Goal: Find specific page/section: Find specific page/section

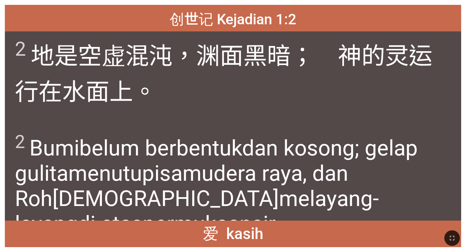
click at [300, 103] on span "2 地 是 空虚 混沌 ，渊 面 黑暗 ；　[DEMOGRAPHIC_DATA] 的灵 运行 在水 面 上 。" at bounding box center [233, 72] width 436 height 70
click at [174, 132] on span "2 Bumi belum berbentuk [PERSON_NAME] kosong ; gelap gulita menutupi samudera ra…" at bounding box center [233, 183] width 436 height 105
click at [453, 241] on icon "button" at bounding box center [452, 238] width 8 height 8
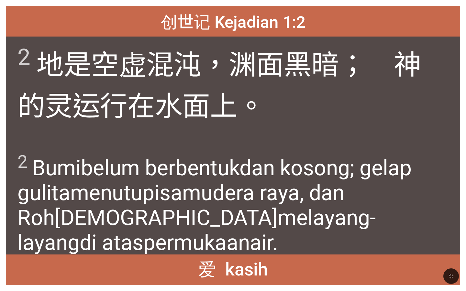
click at [394, 171] on wh922 "; gelap gulita menutupi samudera raya , [PERSON_NAME] Roh [DEMOGRAPHIC_DATA] me…" at bounding box center [214, 206] width 394 height 100
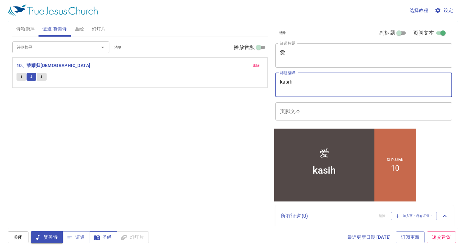
click at [105, 239] on span "圣经" at bounding box center [103, 237] width 17 height 8
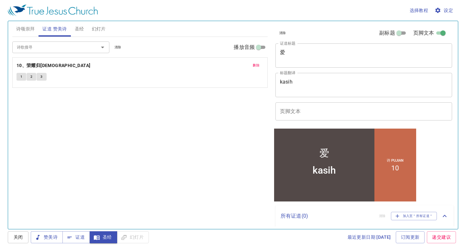
click at [79, 28] on span "圣经" at bounding box center [79, 29] width 9 height 8
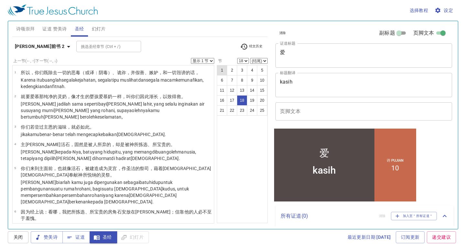
click at [222, 69] on button "1" at bounding box center [222, 70] width 10 height 10
select select "1"
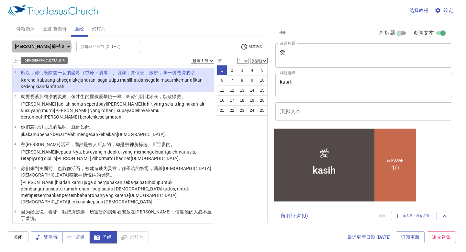
click at [67, 47] on icon "button" at bounding box center [68, 47] width 3 height 2
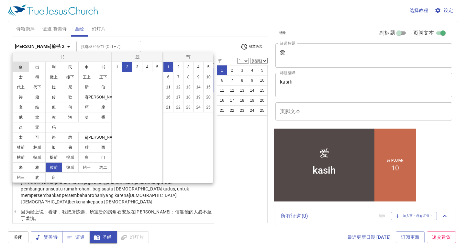
click at [18, 65] on button "创" at bounding box center [20, 67] width 17 height 10
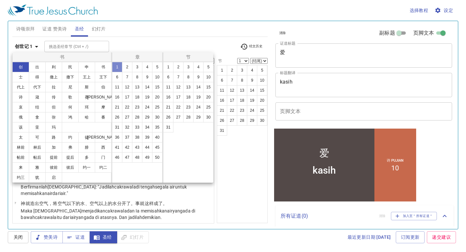
click at [112, 64] on button "1" at bounding box center [117, 67] width 10 height 10
click at [116, 65] on button "1" at bounding box center [117, 67] width 10 height 10
click at [116, 66] on button "1" at bounding box center [117, 67] width 10 height 10
click at [170, 67] on button "1" at bounding box center [168, 67] width 10 height 10
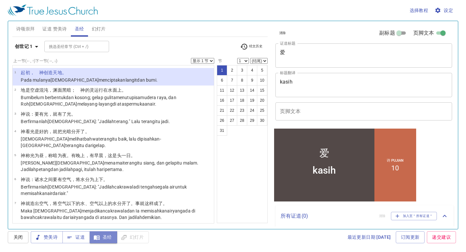
click at [107, 238] on span "圣经" at bounding box center [103, 237] width 17 height 8
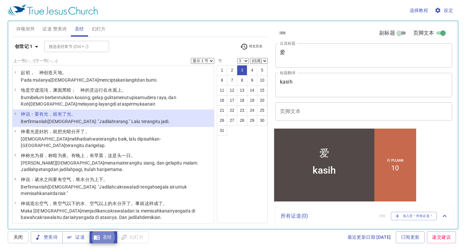
select select "4"
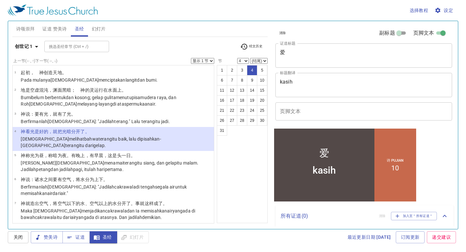
click at [323, 166] on div "kasih" at bounding box center [324, 169] width 23 height 11
click at [340, 171] on div "kasih" at bounding box center [324, 174] width 100 height 26
drag, startPoint x: 328, startPoint y: 152, endPoint x: 307, endPoint y: 160, distance: 23.1
click at [307, 160] on div "爱" at bounding box center [324, 146] width 100 height 29
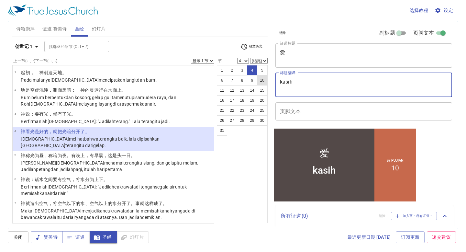
drag, startPoint x: 307, startPoint y: 88, endPoint x: 257, endPoint y: 82, distance: 50.6
click at [257, 82] on div "诗颂崇拜 证道 赞美诗 圣经 幻灯片 诗歌搜寻 诗歌搜寻 清除 播放音频 删除 10、荣耀归耶稣 1 2 3 诗歌搜寻 诗歌搜寻 清除 播放音频 删除 10、…" at bounding box center [233, 122] width 447 height 208
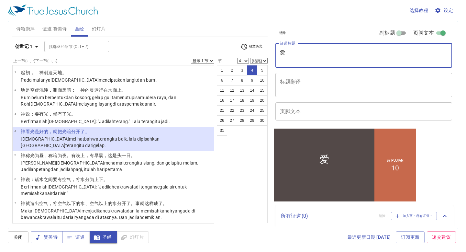
drag, startPoint x: 295, startPoint y: 57, endPoint x: 265, endPoint y: 53, distance: 31.0
click at [265, 53] on div "诗颂崇拜 证道 赞美诗 圣经 幻灯片 诗歌搜寻 诗歌搜寻 清除 播放音频 删除 10、荣耀归耶稣 1 2 3 诗歌搜寻 诗歌搜寻 清除 播放音频 删除 10、…" at bounding box center [233, 122] width 447 height 208
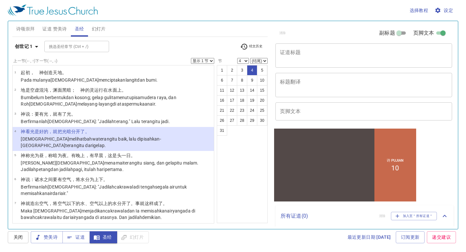
click at [114, 132] on p "神 看 光 是好的 ，就把光 暗 分开了 。" at bounding box center [116, 131] width 191 height 6
